Goal: Communication & Community: Participate in discussion

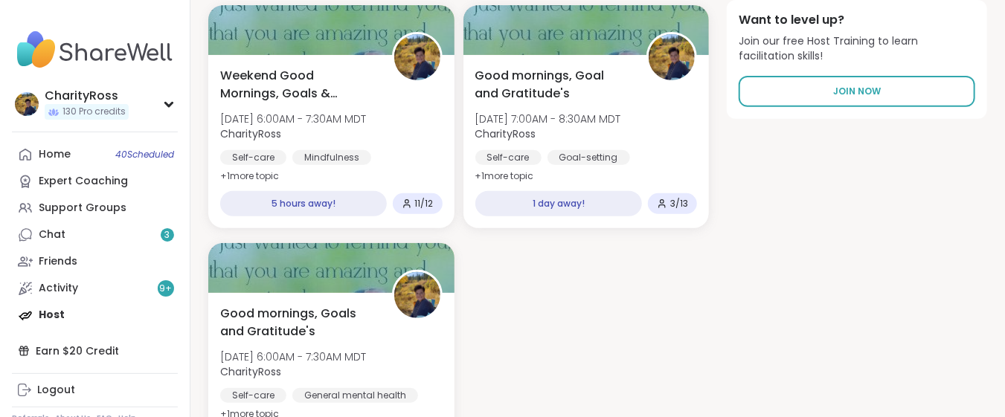
scroll to position [397, 0]
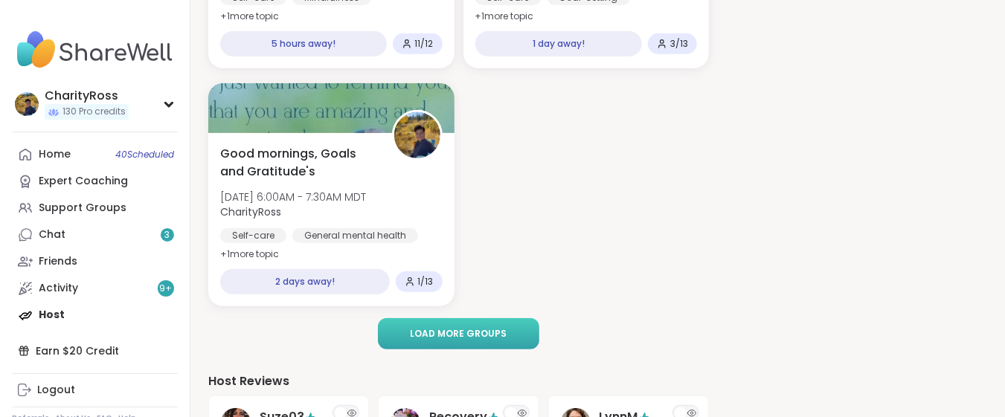
click at [397, 344] on button "Load more groups" at bounding box center [458, 333] width 161 height 31
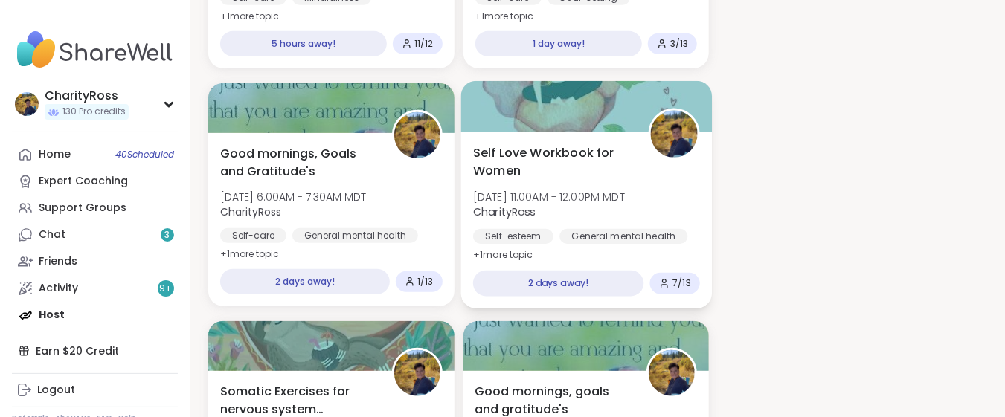
click at [533, 229] on div "Self-esteem" at bounding box center [513, 236] width 80 height 15
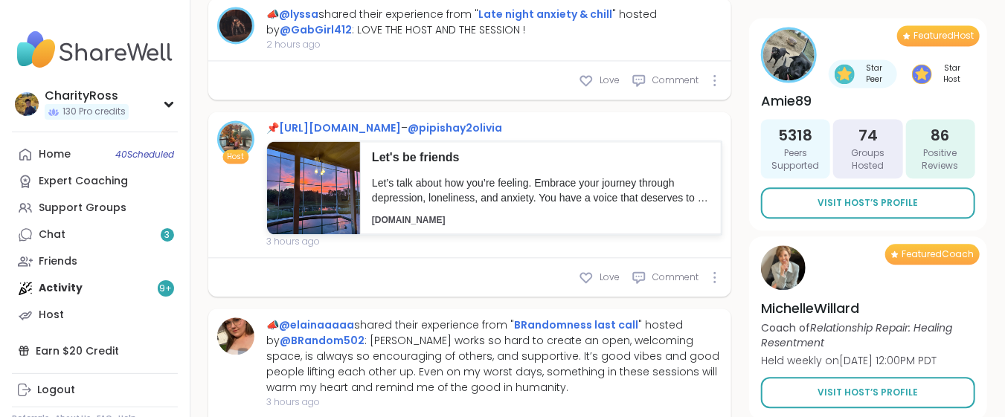
scroll to position [1587, 0]
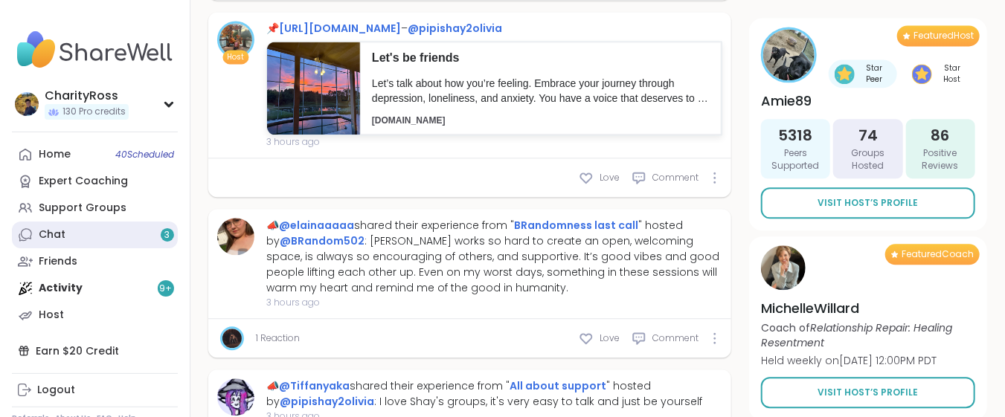
click at [83, 243] on link "Chat 3" at bounding box center [95, 235] width 166 height 27
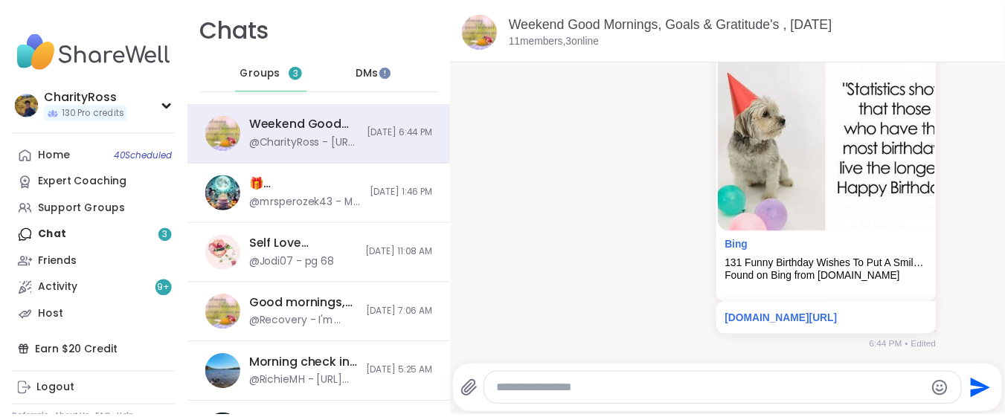
scroll to position [134, 0]
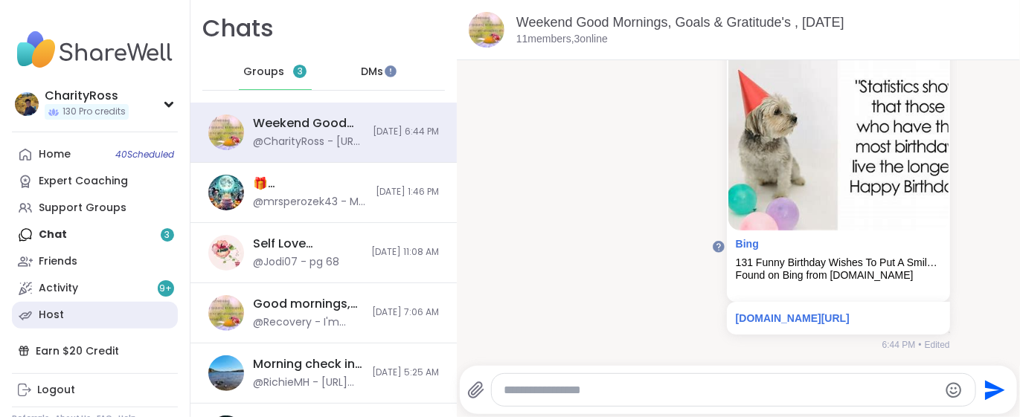
click at [85, 307] on link "Host" at bounding box center [95, 315] width 166 height 27
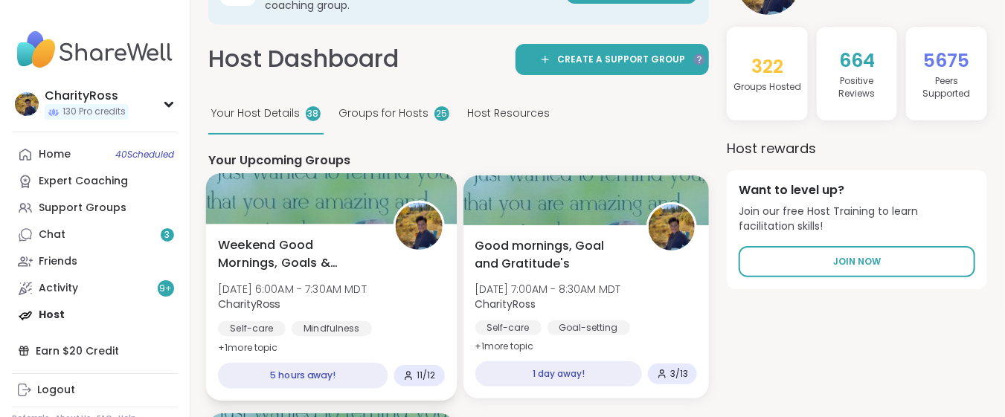
scroll to position [99, 0]
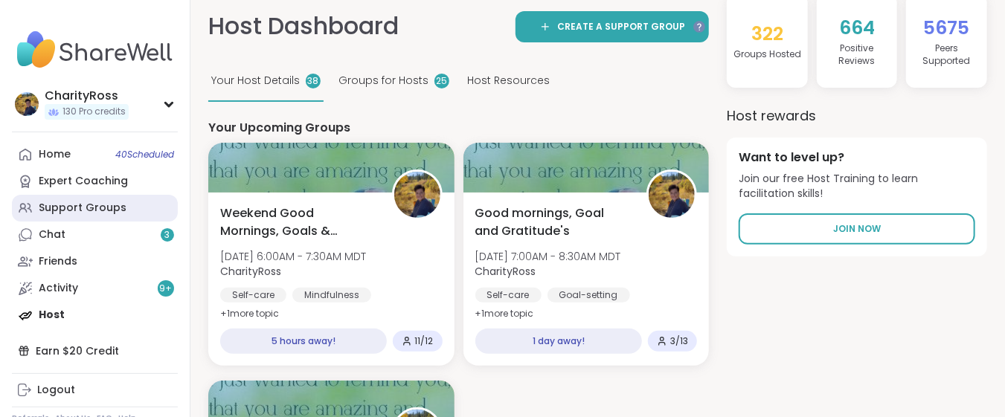
click at [105, 210] on div "Support Groups" at bounding box center [83, 208] width 88 height 15
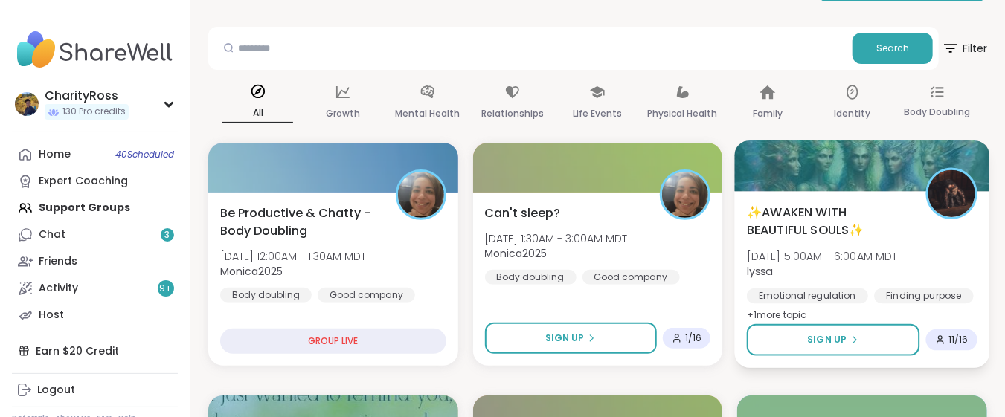
scroll to position [198, 0]
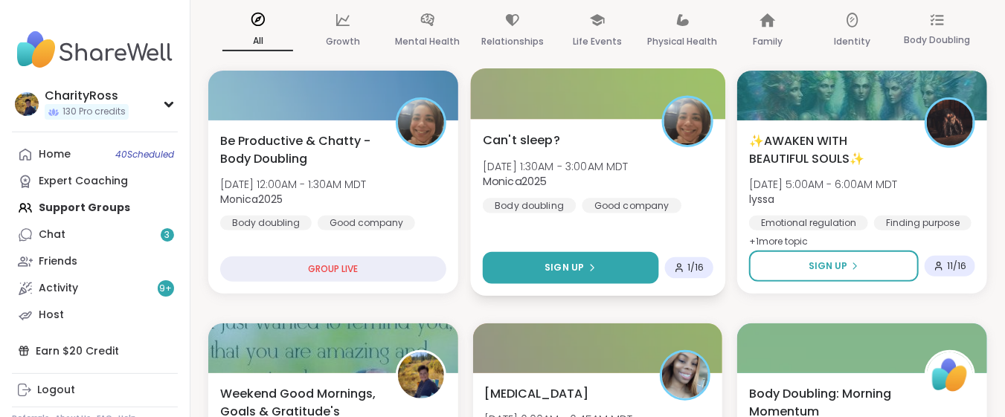
click at [607, 260] on button "Sign Up" at bounding box center [571, 268] width 176 height 32
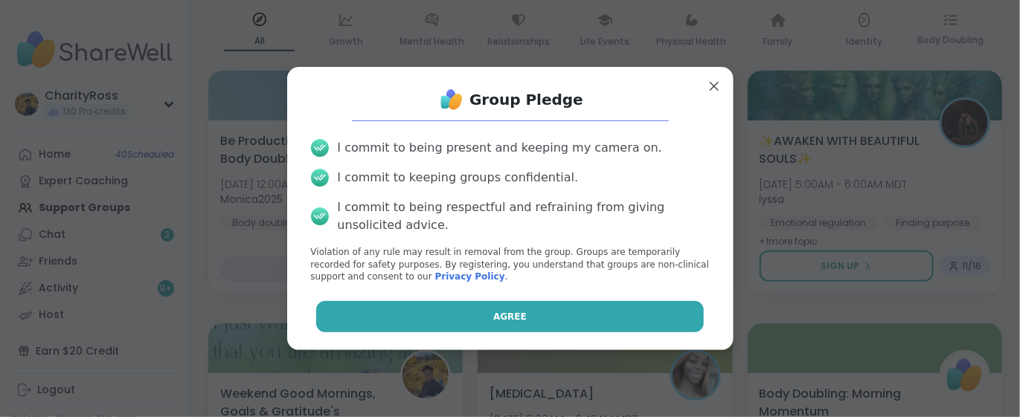
click at [586, 315] on button "Agree" at bounding box center [510, 316] width 388 height 31
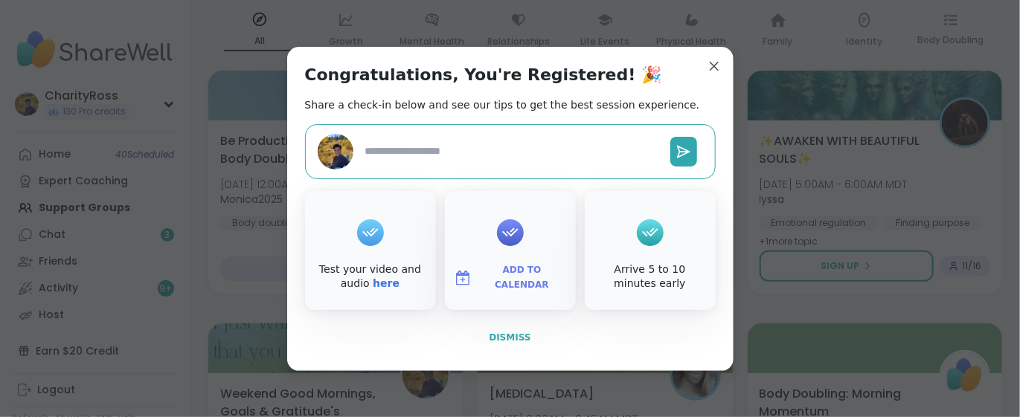
click at [510, 337] on span "Dismiss" at bounding box center [510, 338] width 42 height 10
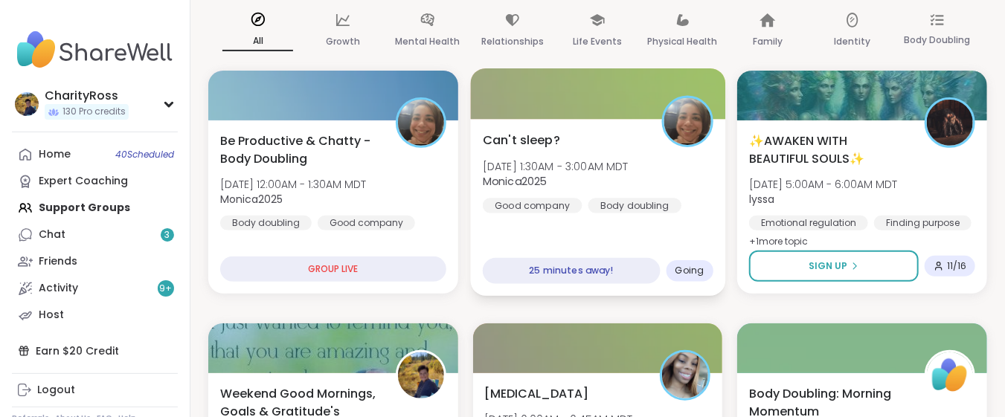
click at [624, 194] on div "Can't sleep? Sat, Oct 11 | 1:30AM - 3:00AM MDT Monica2025 Good company Body dou…" at bounding box center [598, 172] width 231 height 82
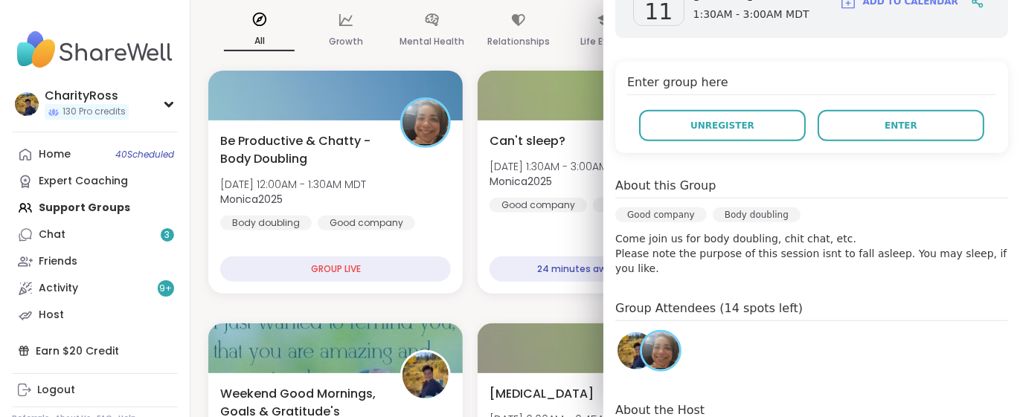
scroll to position [297, 0]
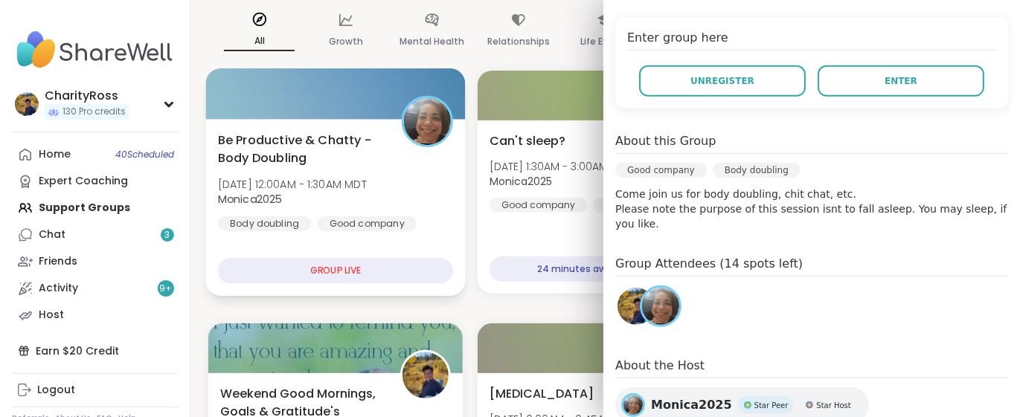
click at [429, 154] on div "Be Productive & Chatty - Body Doubling Sat, Oct 11 | 12:00AM - 1:30AM MDT Monic…" at bounding box center [336, 181] width 236 height 100
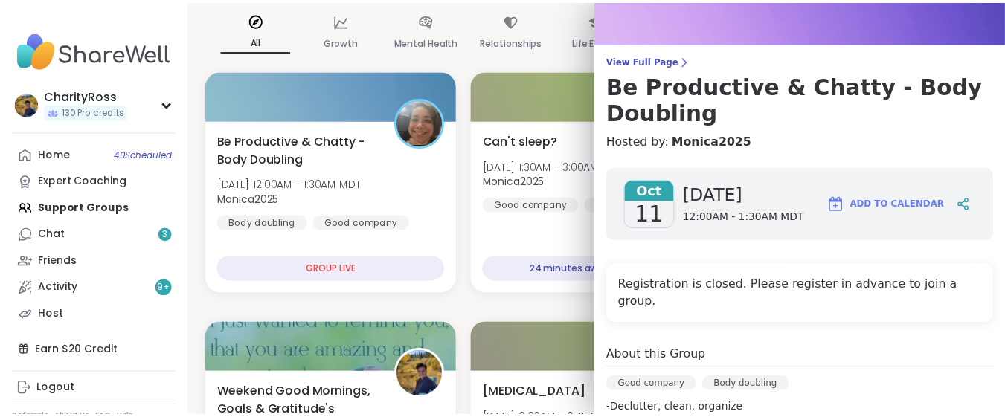
scroll to position [0, 0]
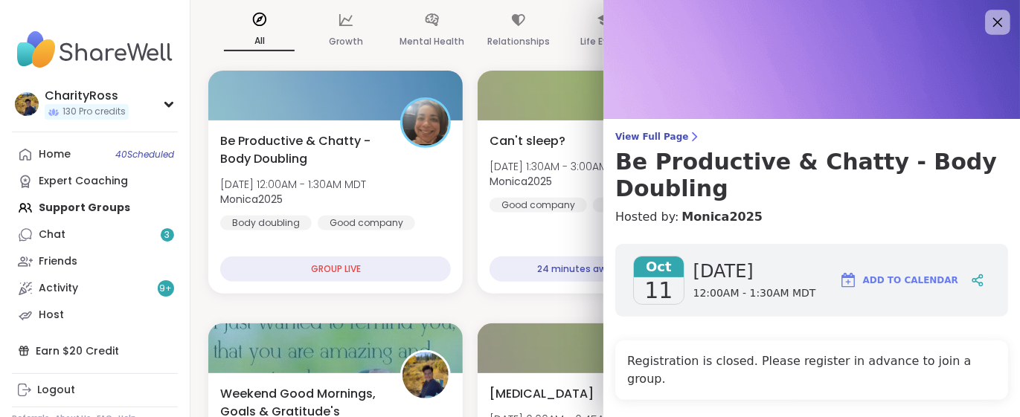
click at [988, 22] on icon at bounding box center [997, 22] width 19 height 19
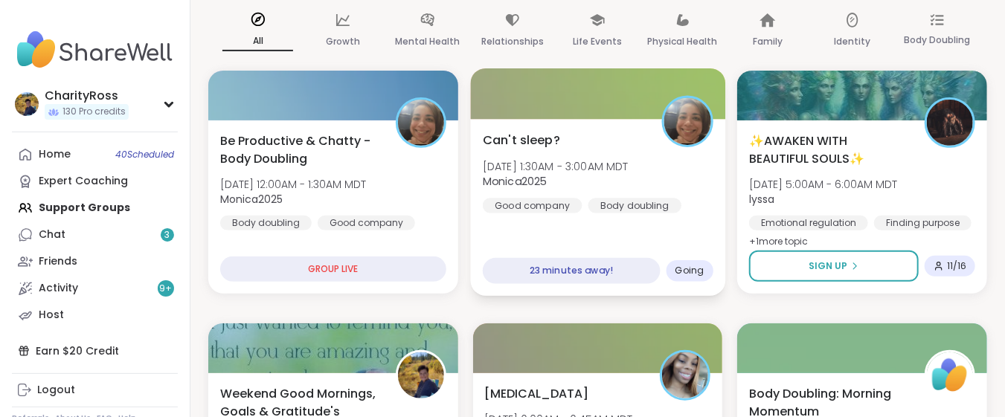
click at [704, 171] on div "Can't sleep? Sat, Oct 11 | 1:30AM - 3:00AM MDT Monica2025 Good company Body dou…" at bounding box center [598, 172] width 231 height 82
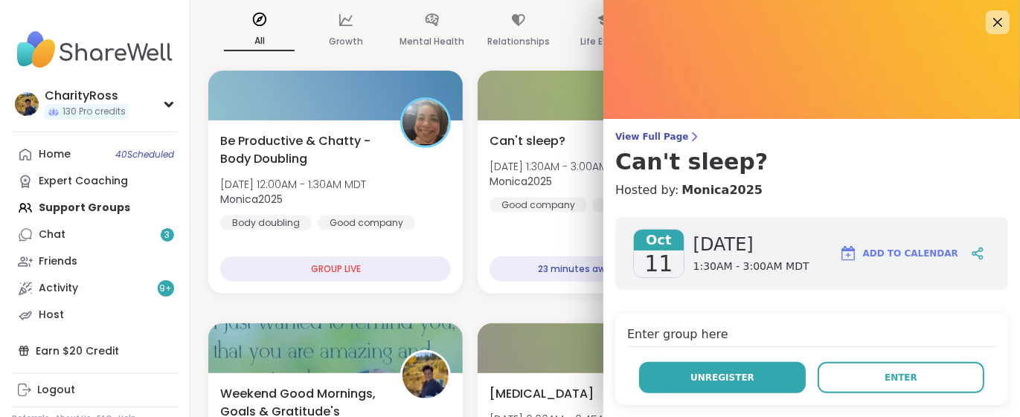
click at [744, 378] on button "Unregister" at bounding box center [722, 377] width 167 height 31
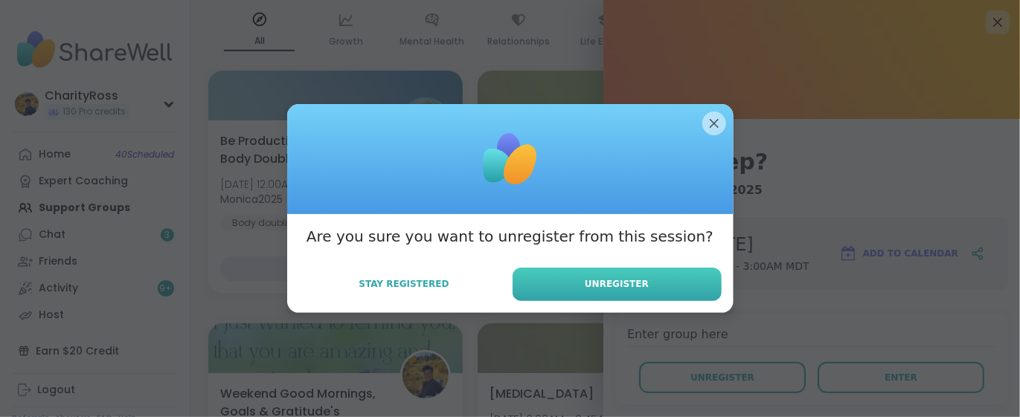
click at [664, 275] on button "Unregister" at bounding box center [617, 284] width 209 height 33
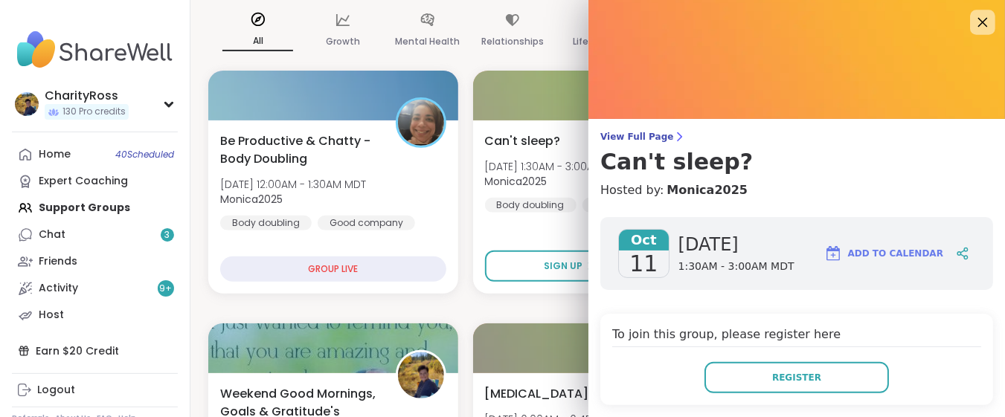
click at [973, 22] on icon at bounding box center [982, 22] width 19 height 19
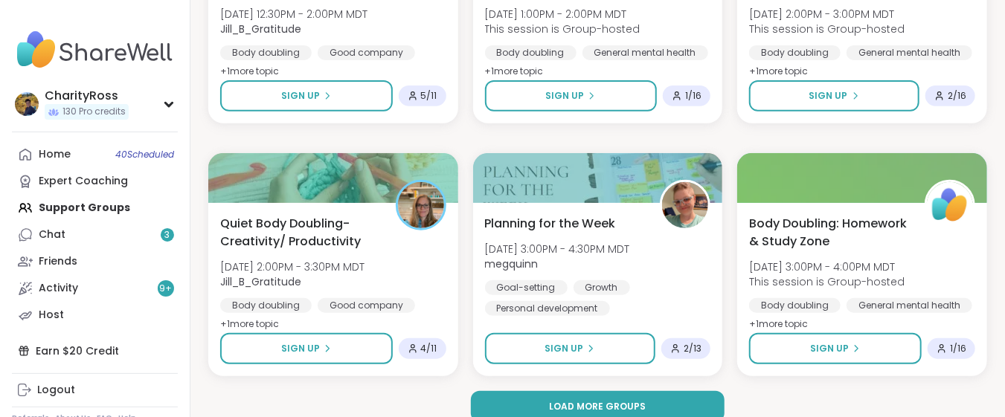
scroll to position [2916, 0]
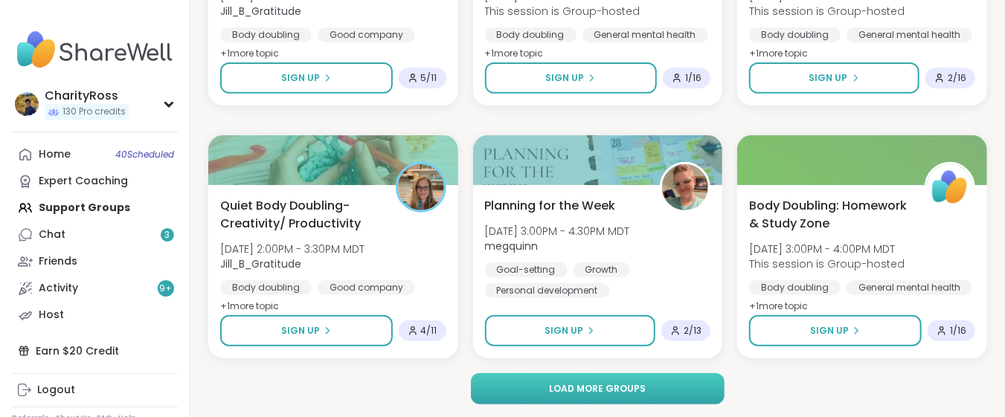
click at [626, 388] on span "Load more groups" at bounding box center [598, 388] width 97 height 13
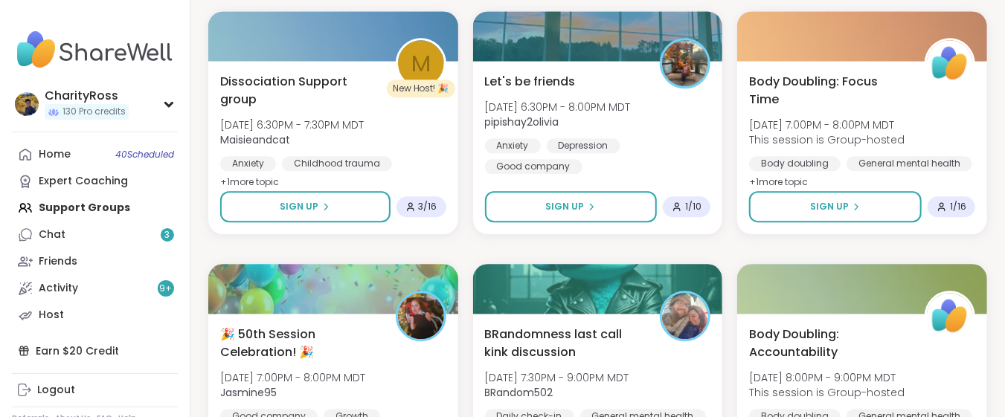
scroll to position [4404, 0]
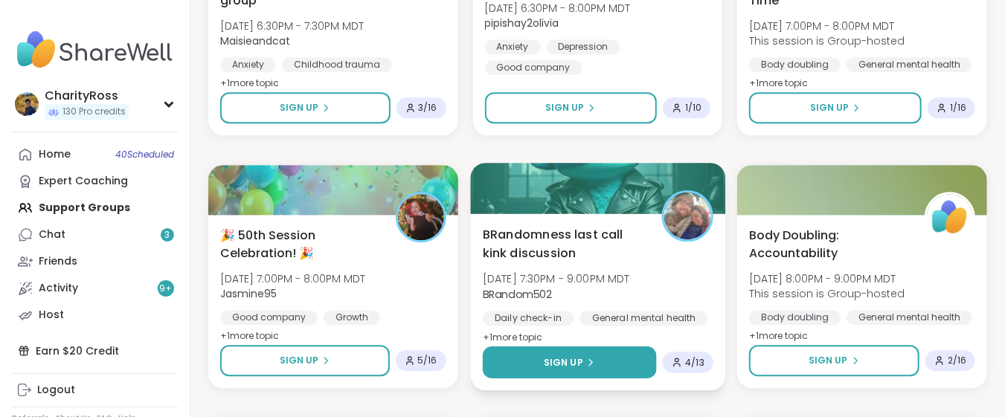
click at [626, 366] on button "Sign Up" at bounding box center [569, 363] width 173 height 32
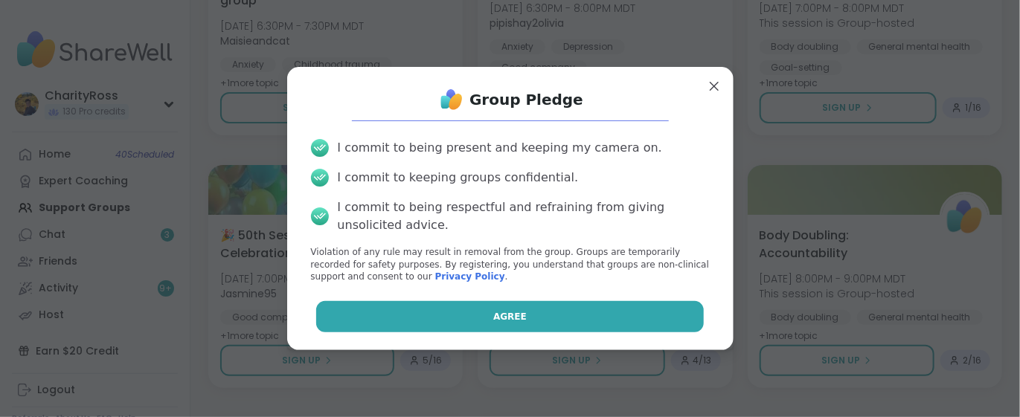
click at [633, 324] on button "Agree" at bounding box center [510, 316] width 388 height 31
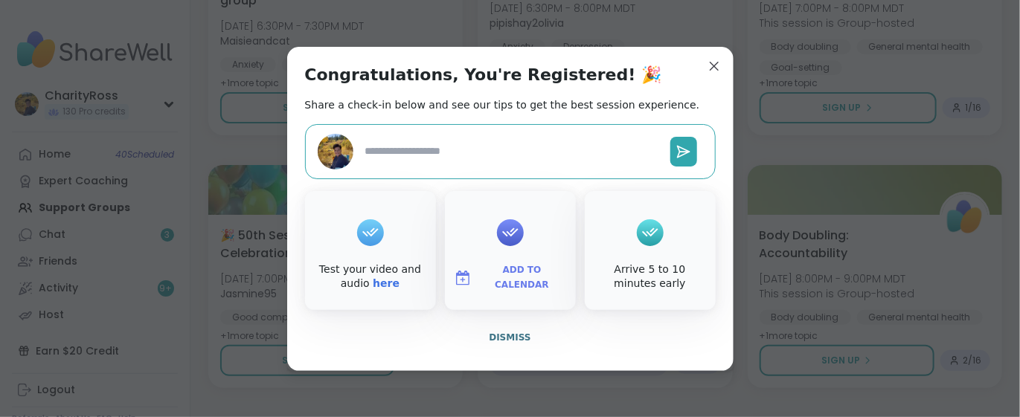
type textarea "*"
click at [499, 279] on span "Add to Calendar" at bounding box center [522, 277] width 89 height 29
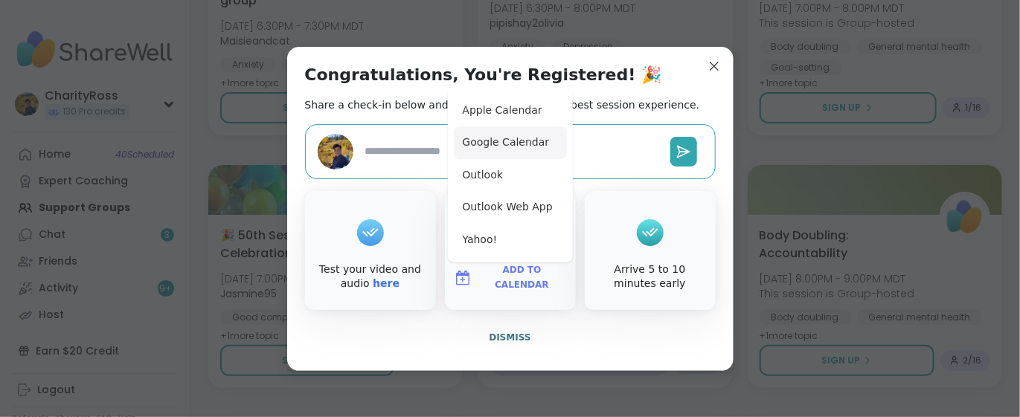
click at [500, 152] on button "Google Calendar" at bounding box center [510, 142] width 113 height 33
click at [498, 337] on span "Dismiss" at bounding box center [510, 338] width 42 height 10
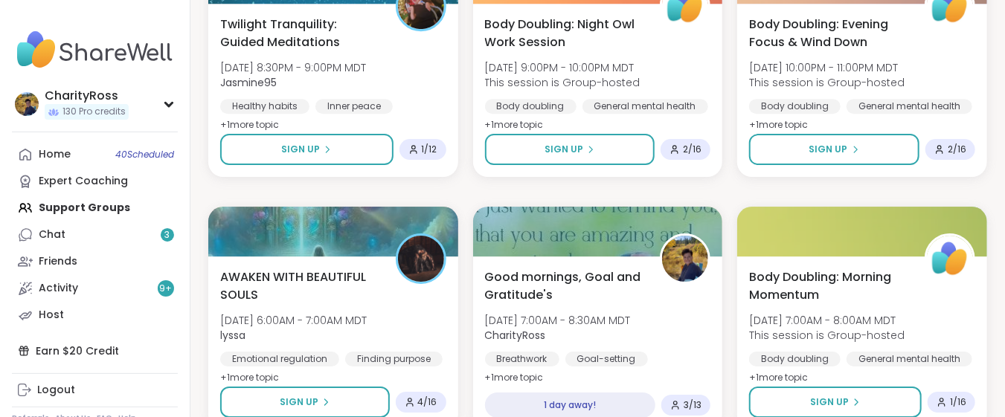
scroll to position [4900, 0]
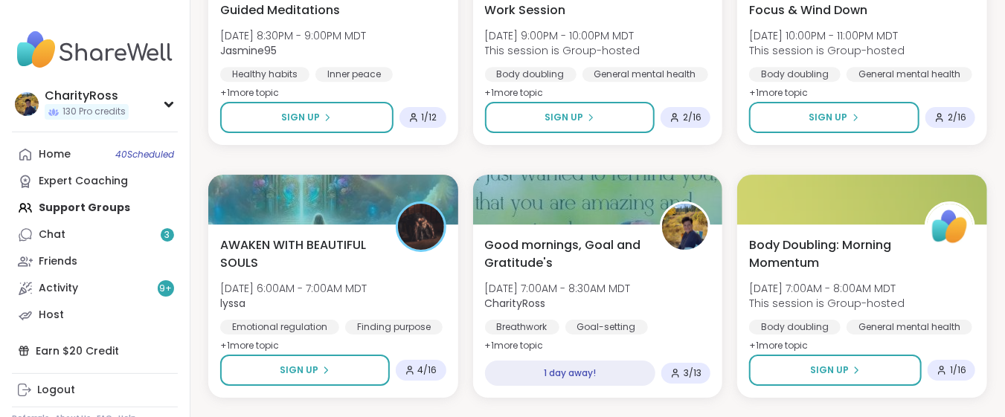
click at [112, 210] on div "Home 40 Scheduled Expert Coaching Support Groups Chat 3 Friends Activity 9 + Ho…" at bounding box center [95, 234] width 166 height 187
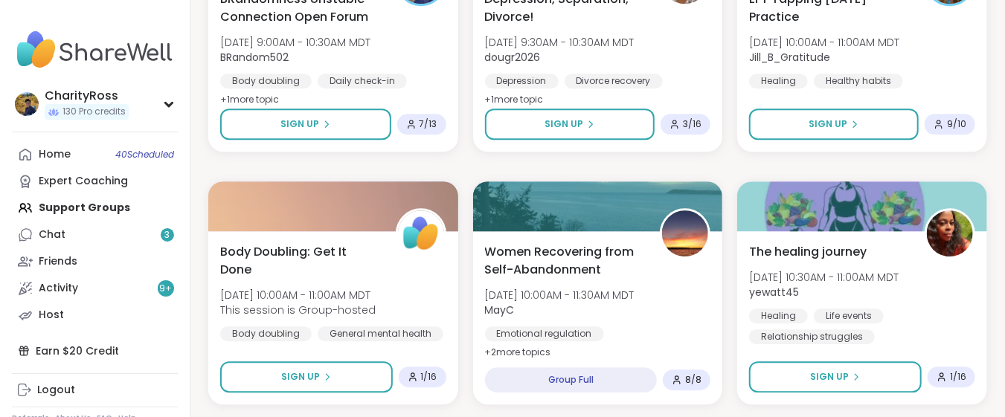
scroll to position [1825, 0]
